Goal: Find specific page/section: Find specific page/section

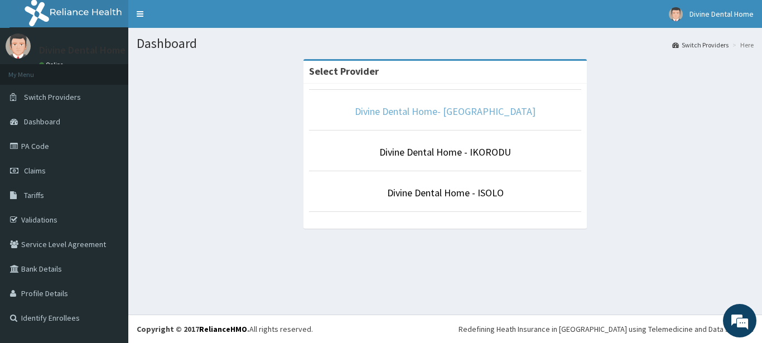
click at [438, 117] on link "Divine Dental Home- [GEOGRAPHIC_DATA]" at bounding box center [445, 111] width 181 height 13
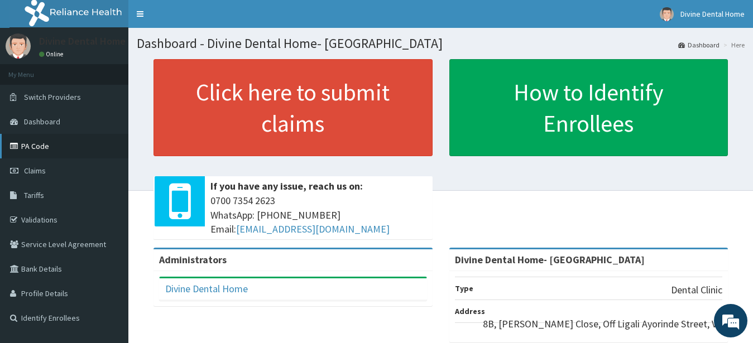
click at [32, 155] on link "PA Code" at bounding box center [64, 146] width 128 height 25
